Goal: Task Accomplishment & Management: Manage account settings

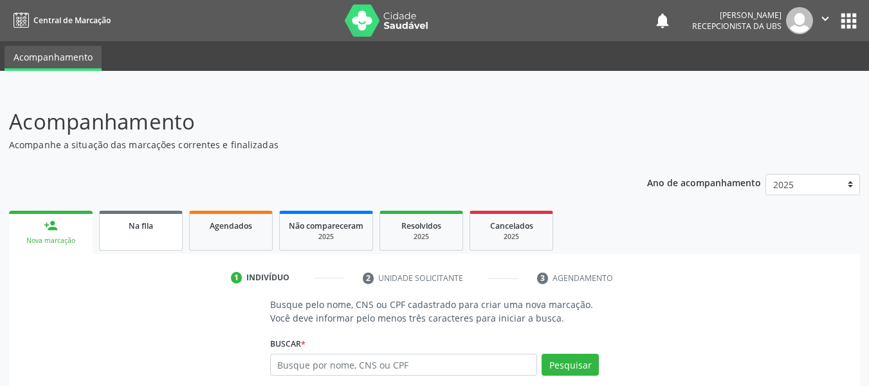
click at [137, 231] on div "Na fila" at bounding box center [141, 225] width 64 height 14
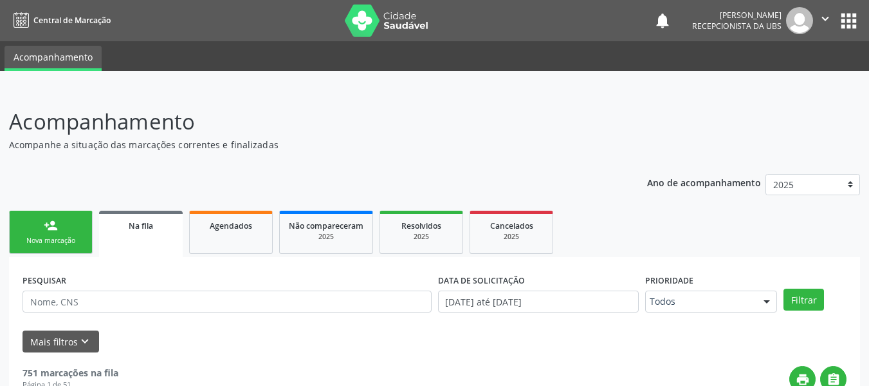
click at [448, 108] on p "Acompanhamento" at bounding box center [307, 122] width 596 height 32
click at [227, 229] on span "Agendados" at bounding box center [231, 225] width 42 height 11
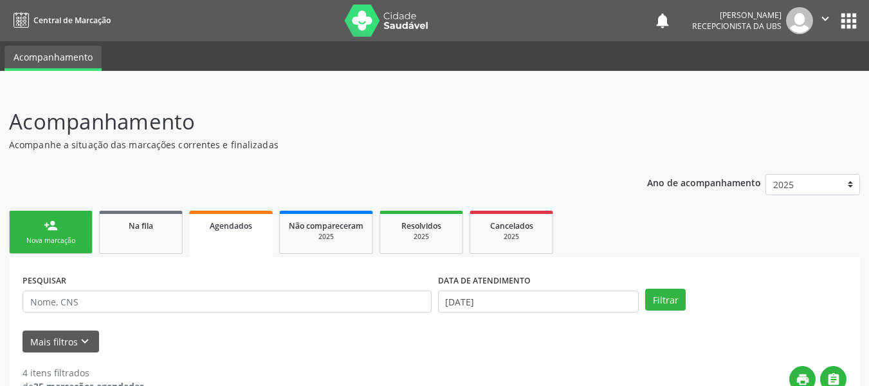
click at [227, 229] on span "Agendados" at bounding box center [231, 225] width 42 height 11
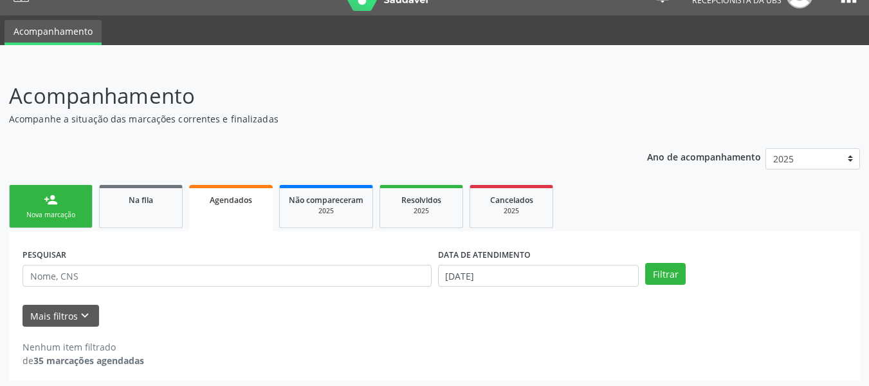
scroll to position [30, 0]
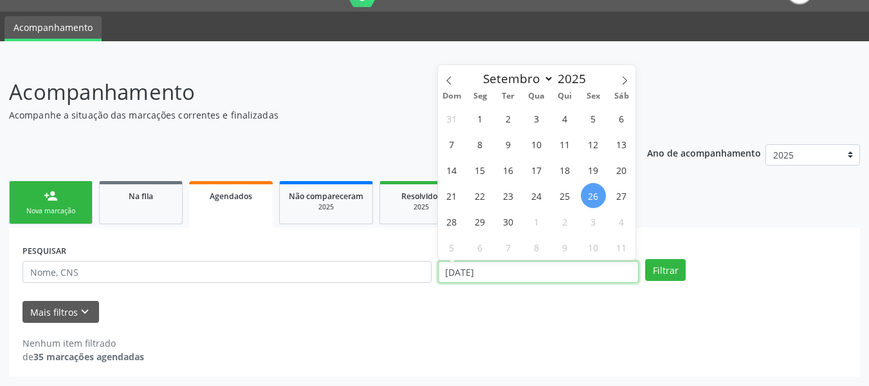
click at [451, 268] on input "[DATE]" at bounding box center [538, 272] width 201 height 22
click at [482, 118] on span "1" at bounding box center [480, 118] width 25 height 25
type input "[DATE]"
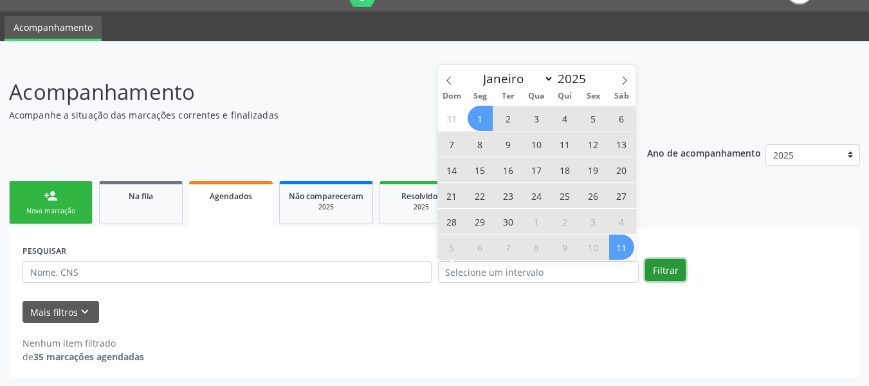
click at [674, 268] on button "Filtrar" at bounding box center [666, 270] width 41 height 22
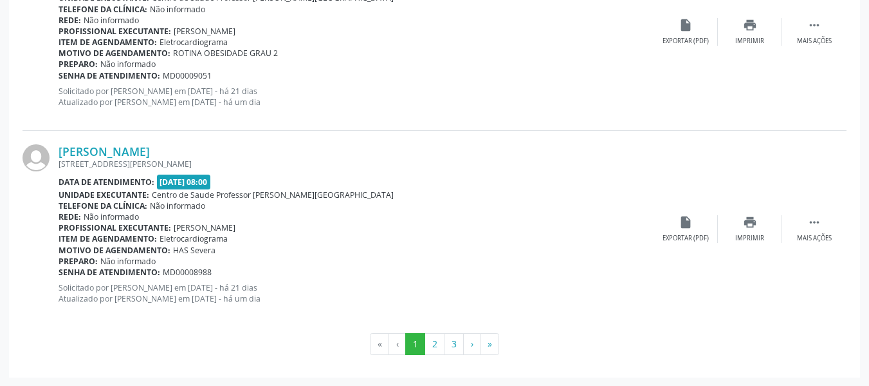
scroll to position [3014, 0]
click at [436, 344] on button "2" at bounding box center [435, 343] width 20 height 22
click at [452, 344] on button "3" at bounding box center [454, 343] width 20 height 22
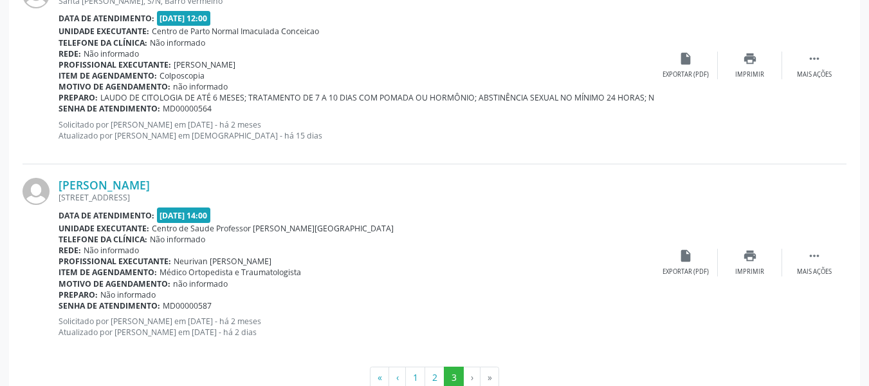
scroll to position [1048, 0]
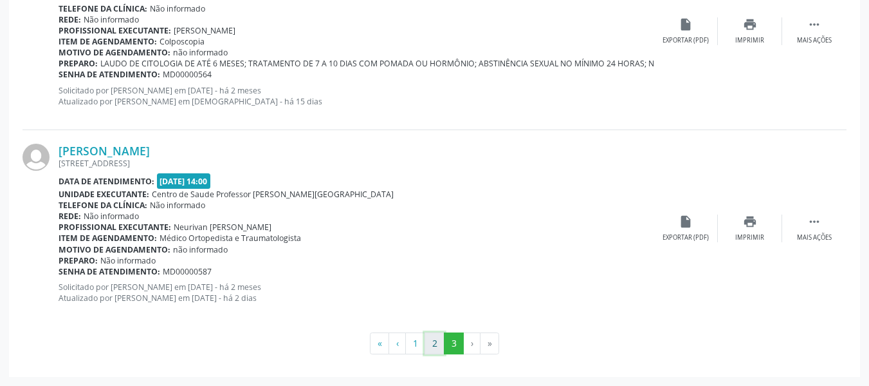
click at [432, 344] on button "2" at bounding box center [435, 343] width 20 height 22
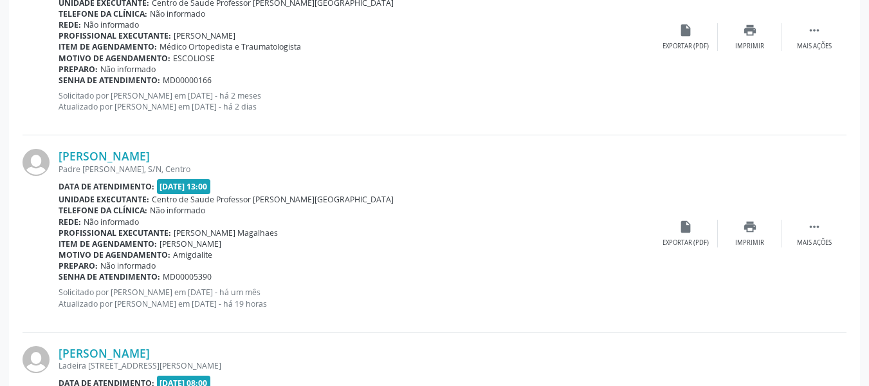
scroll to position [2228, 0]
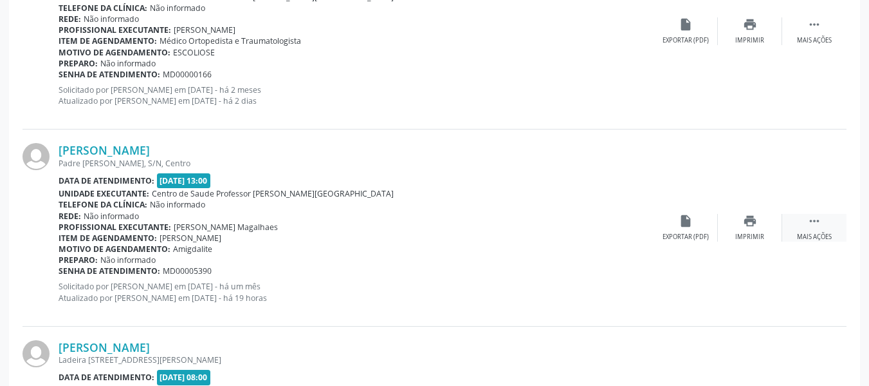
click at [817, 224] on icon "" at bounding box center [815, 221] width 14 height 14
click at [747, 222] on icon "edit" at bounding box center [750, 221] width 14 height 14
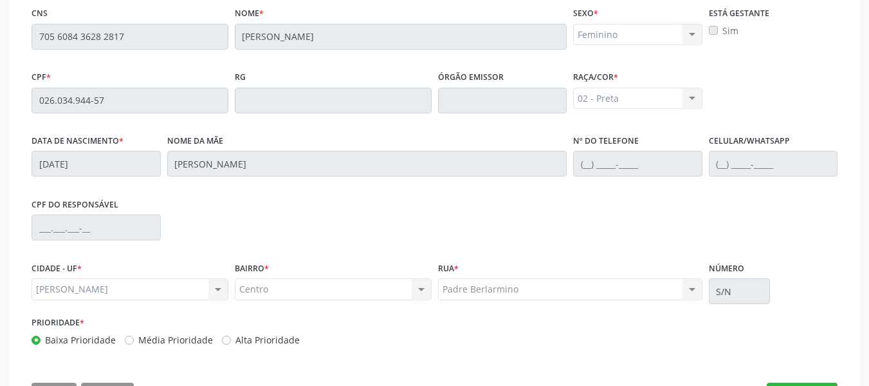
scroll to position [385, 0]
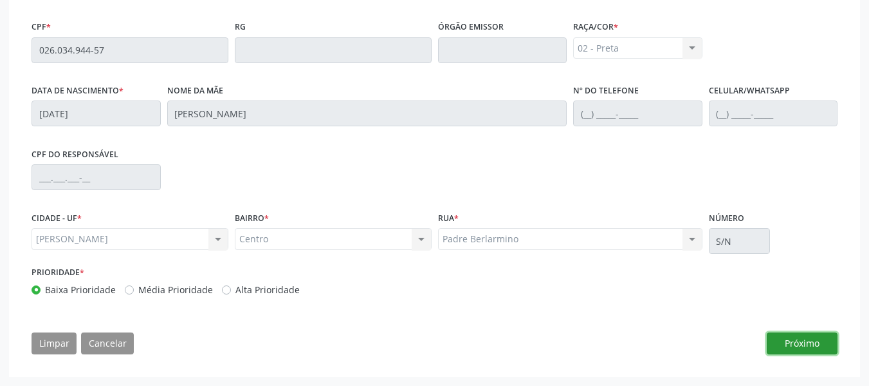
click at [798, 340] on button "Próximo" at bounding box center [802, 343] width 71 height 22
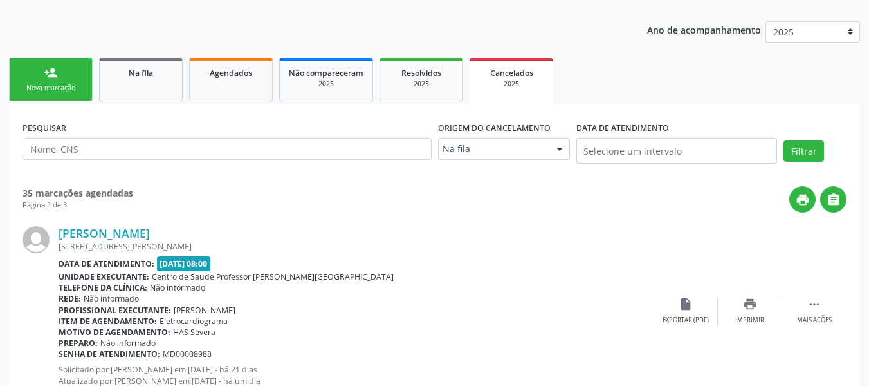
scroll to position [0, 0]
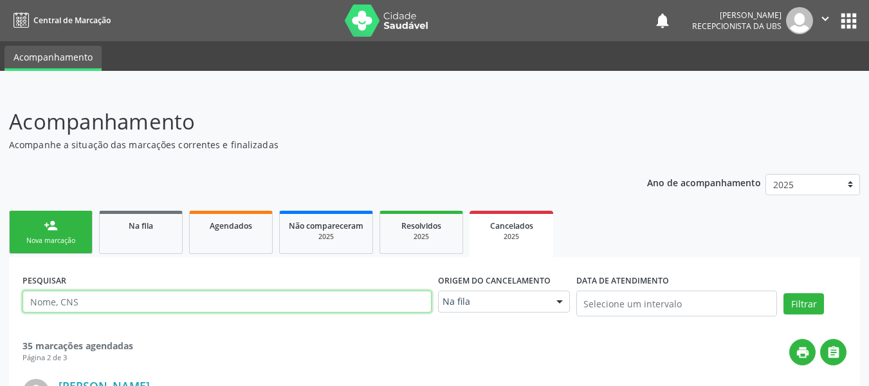
click at [83, 302] on input "text" at bounding box center [227, 301] width 409 height 22
type input "705608436282917"
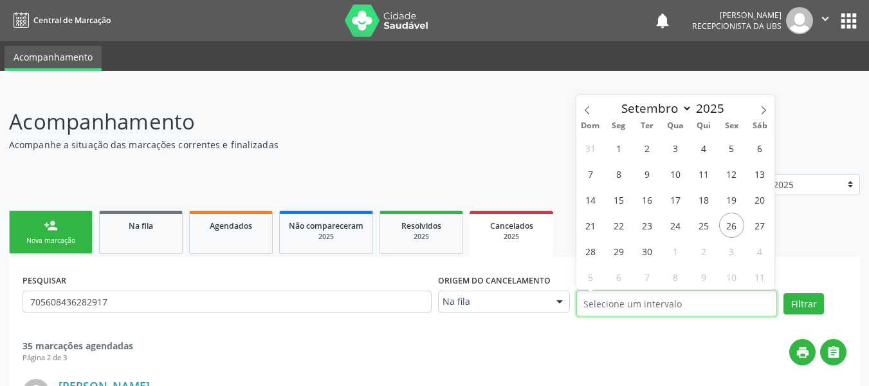
click at [657, 298] on input "text" at bounding box center [677, 303] width 201 height 26
click at [615, 147] on span "1" at bounding box center [618, 147] width 25 height 25
type input "[DATE]"
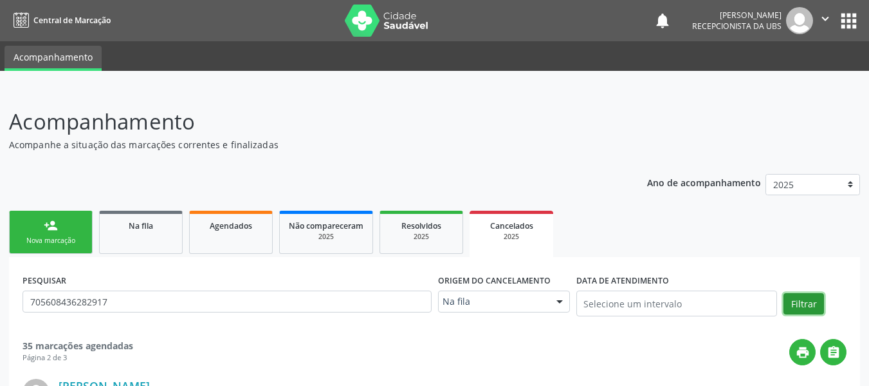
click at [804, 305] on button "Filtrar" at bounding box center [804, 304] width 41 height 22
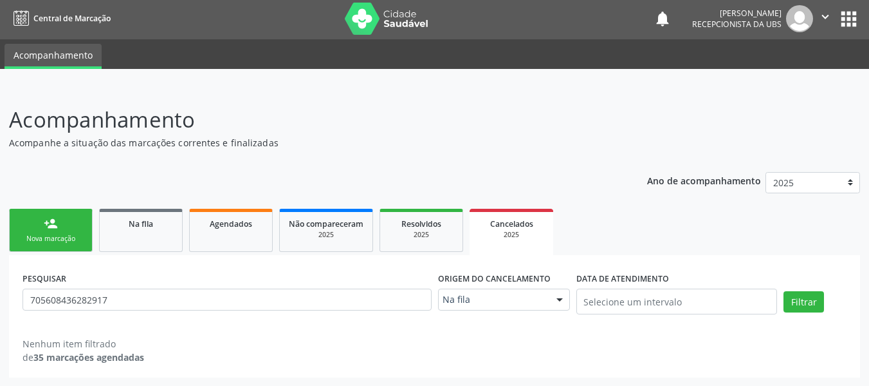
scroll to position [3, 0]
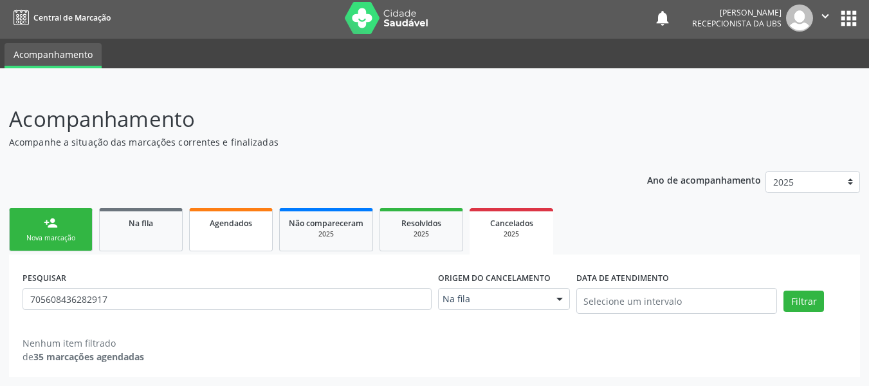
click at [239, 225] on span "Agendados" at bounding box center [231, 223] width 42 height 11
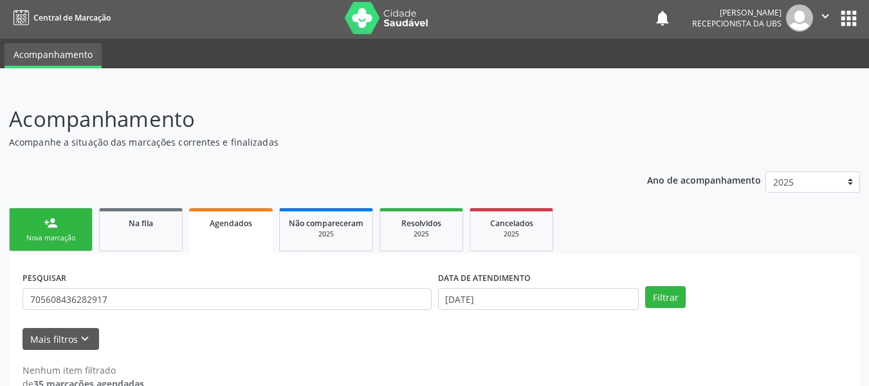
click at [239, 225] on span "Agendados" at bounding box center [231, 223] width 42 height 11
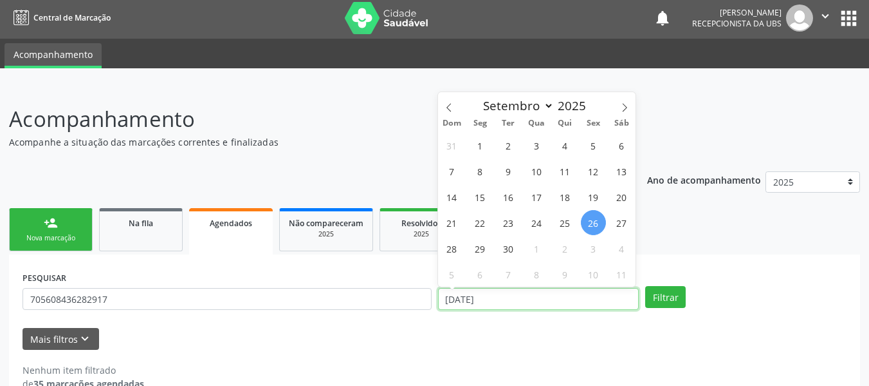
click at [451, 300] on input "[DATE]" at bounding box center [538, 299] width 201 height 22
click at [479, 145] on span "1" at bounding box center [480, 145] width 25 height 25
type input "[DATE]"
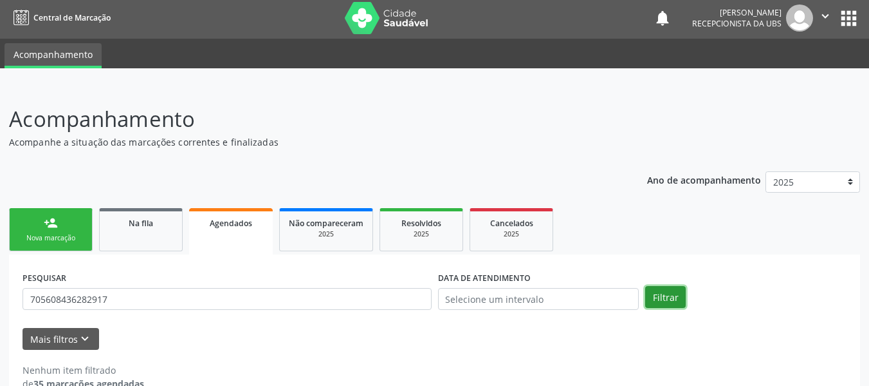
click at [660, 301] on button "Filtrar" at bounding box center [666, 297] width 41 height 22
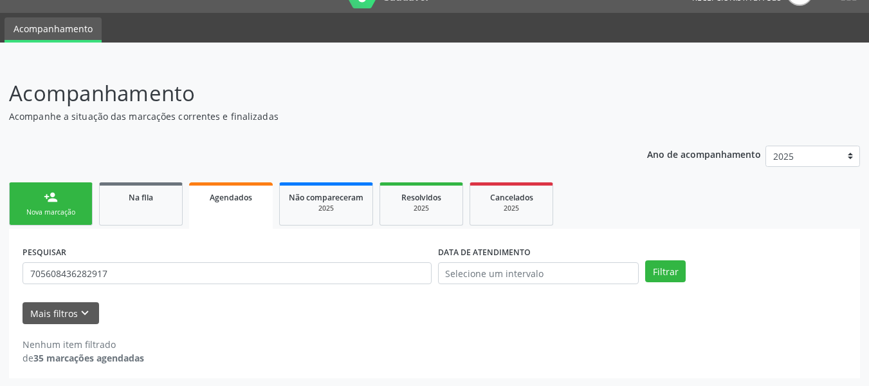
scroll to position [30, 0]
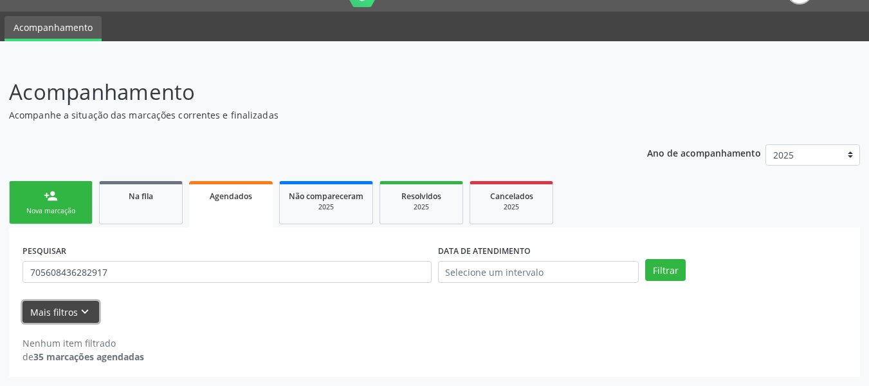
click at [57, 309] on button "Mais filtros keyboard_arrow_down" at bounding box center [61, 312] width 77 height 23
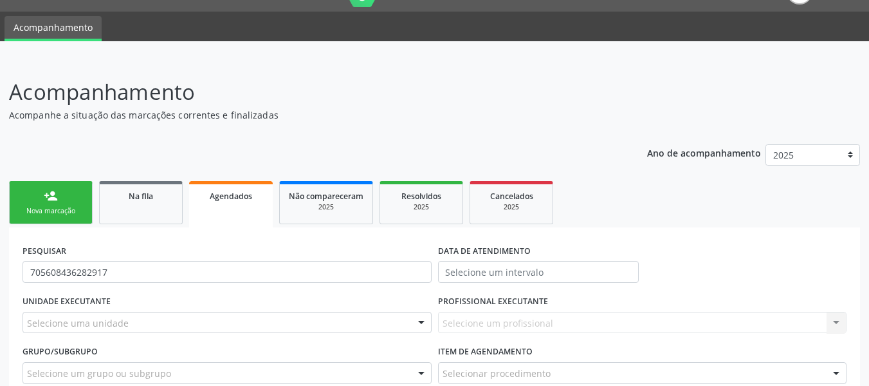
click at [229, 193] on span "Agendados" at bounding box center [231, 195] width 42 height 11
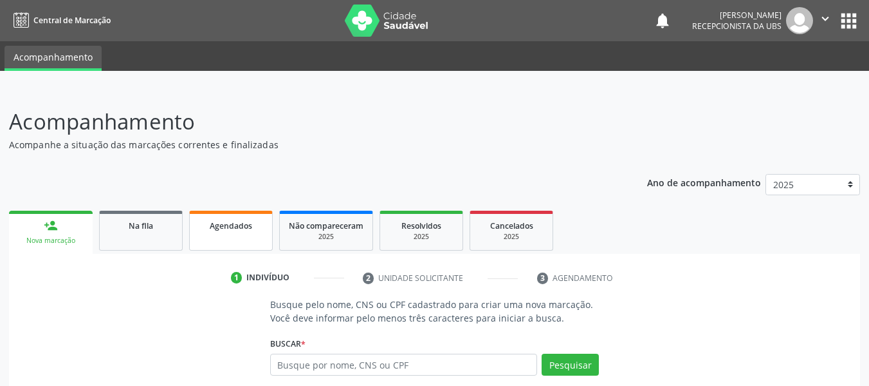
click at [234, 227] on span "Agendados" at bounding box center [231, 225] width 42 height 11
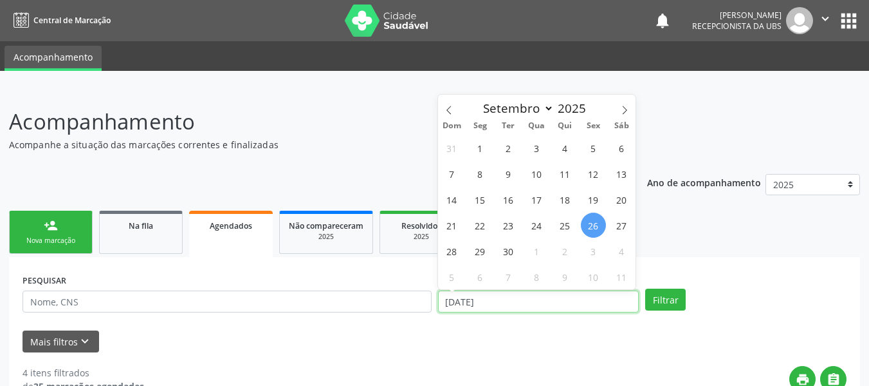
click at [466, 295] on input "[DATE]" at bounding box center [538, 301] width 201 height 22
click at [477, 150] on span "1" at bounding box center [480, 147] width 25 height 25
type input "[DATE]"
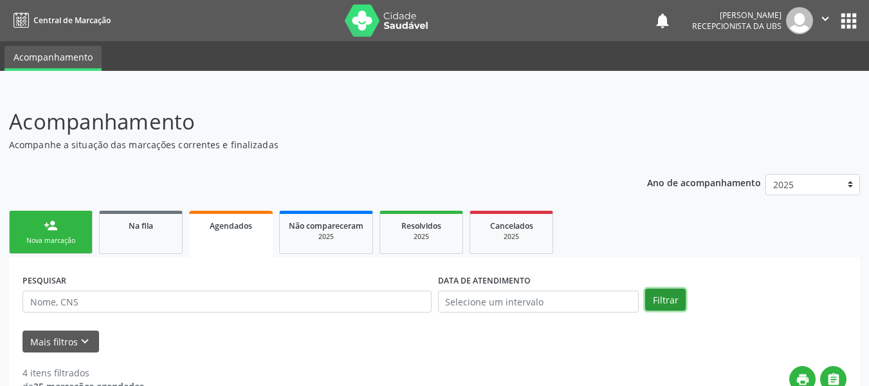
click at [664, 298] on button "Filtrar" at bounding box center [666, 299] width 41 height 22
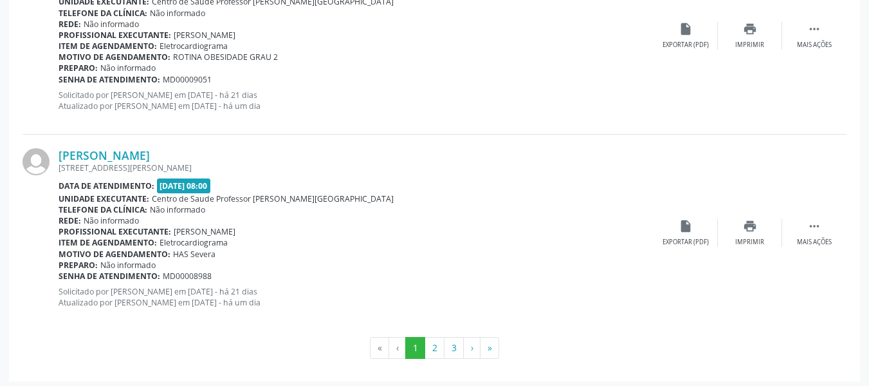
scroll to position [3014, 0]
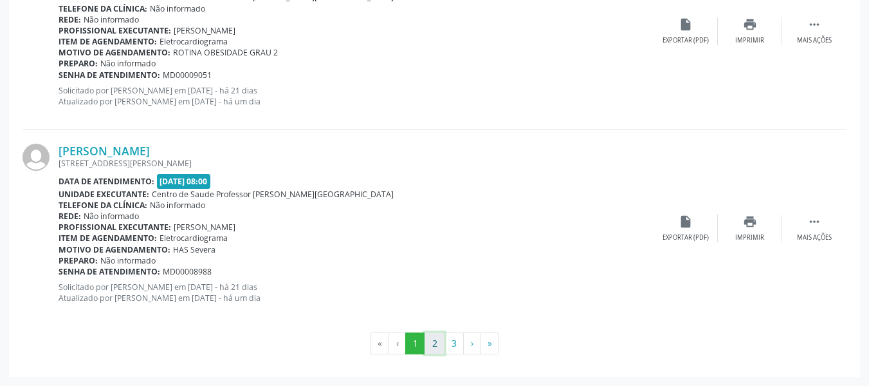
click at [438, 343] on button "2" at bounding box center [435, 343] width 20 height 22
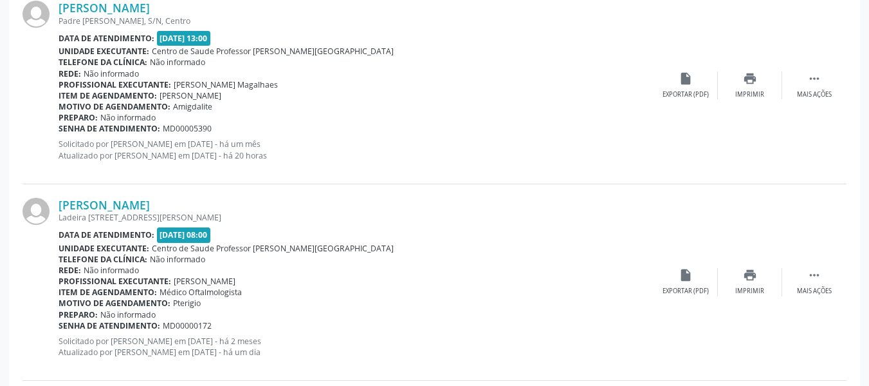
scroll to position [2439, 0]
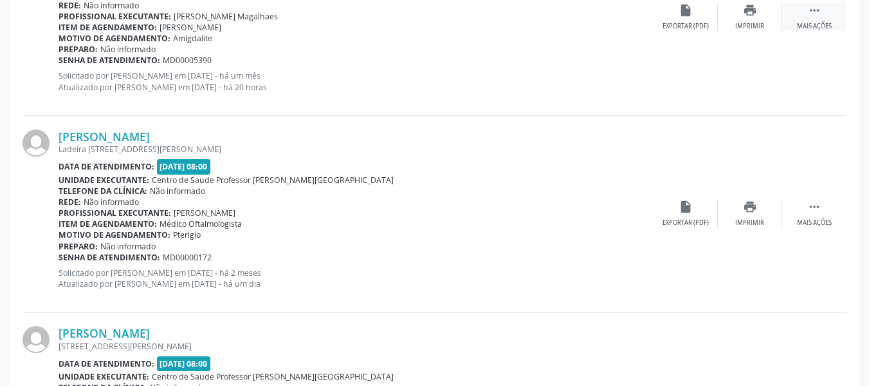
click at [814, 15] on icon "" at bounding box center [815, 10] width 14 height 14
click at [739, 15] on div "edit Editar" at bounding box center [750, 17] width 64 height 28
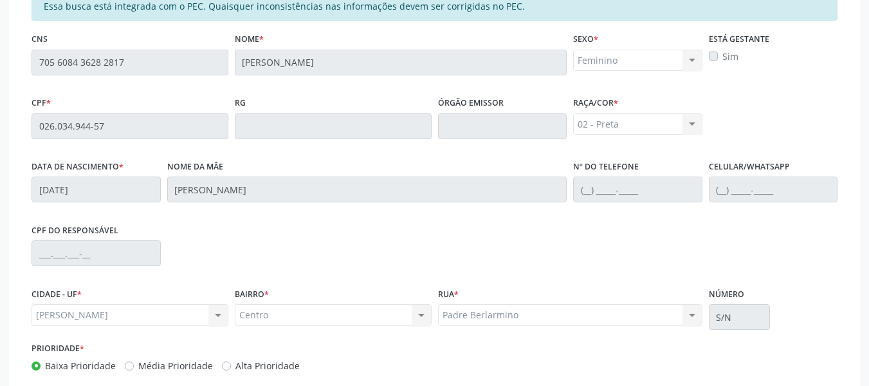
scroll to position [385, 0]
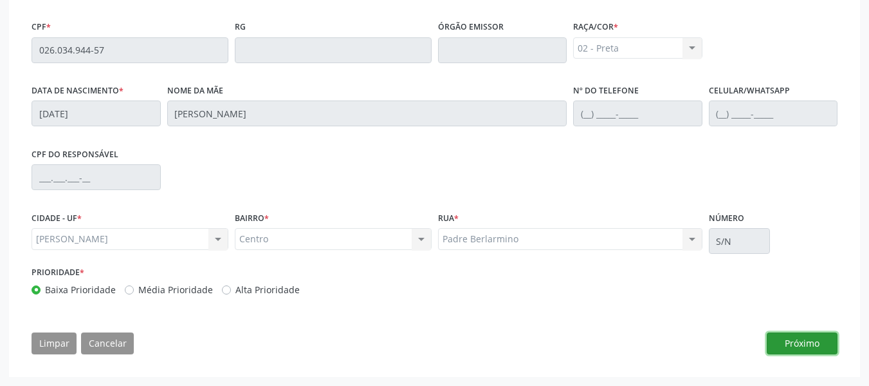
click at [796, 342] on button "Próximo" at bounding box center [802, 343] width 71 height 22
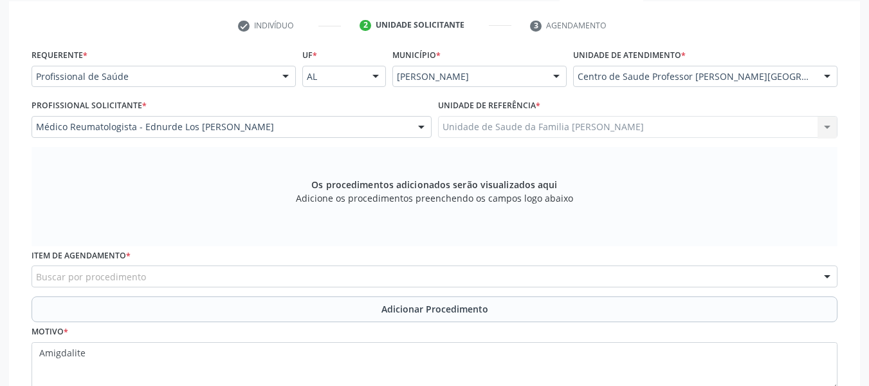
scroll to position [341, 0]
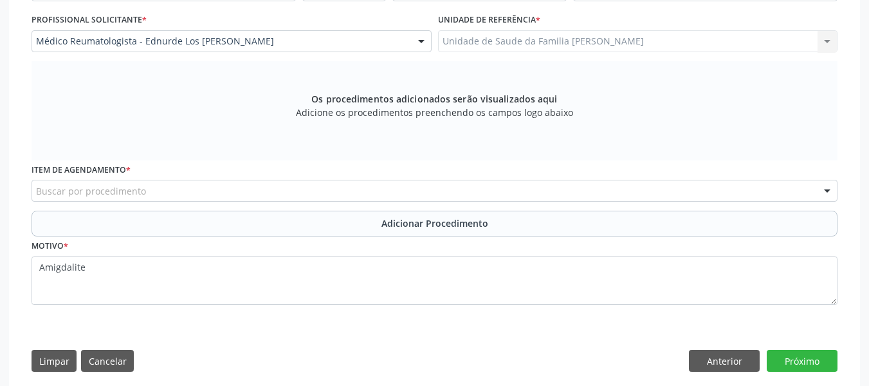
click at [483, 110] on span "Adicione os procedimentos preenchendo os campos logo abaixo" at bounding box center [434, 113] width 277 height 14
click at [470, 95] on span "Os procedimentos adicionados serão visualizados aqui" at bounding box center [434, 99] width 246 height 14
click at [736, 358] on button "Anterior" at bounding box center [724, 360] width 71 height 22
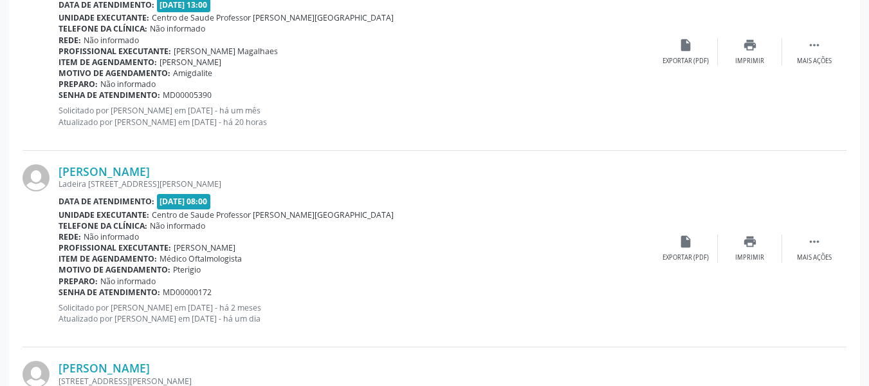
scroll to position [2377, 0]
click at [815, 241] on icon "" at bounding box center [815, 241] width 14 height 14
click at [753, 237] on icon "edit" at bounding box center [750, 241] width 14 height 14
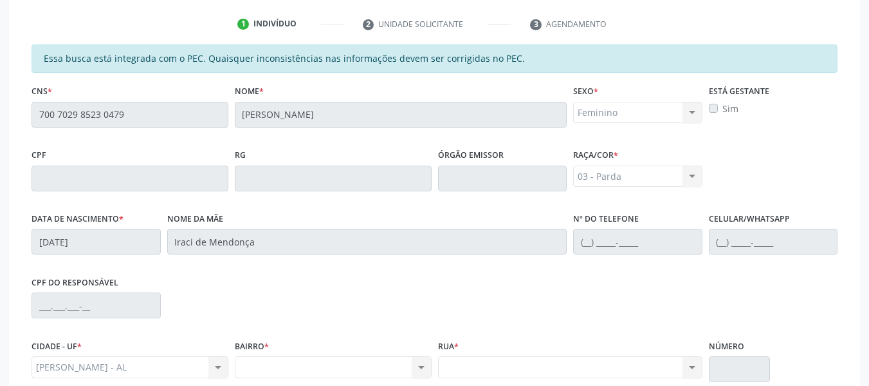
scroll to position [188, 0]
